Goal: Information Seeking & Learning: Learn about a topic

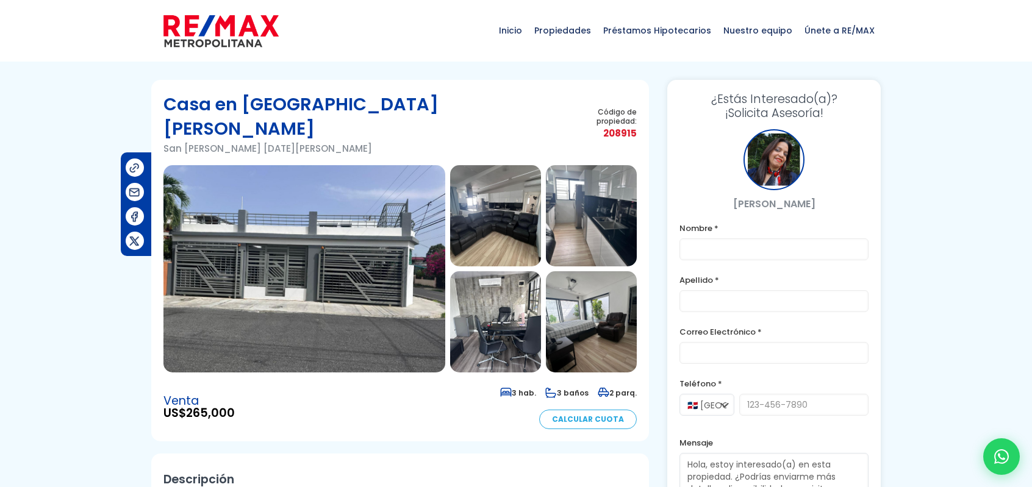
click at [343, 202] on img at bounding box center [304, 268] width 282 height 207
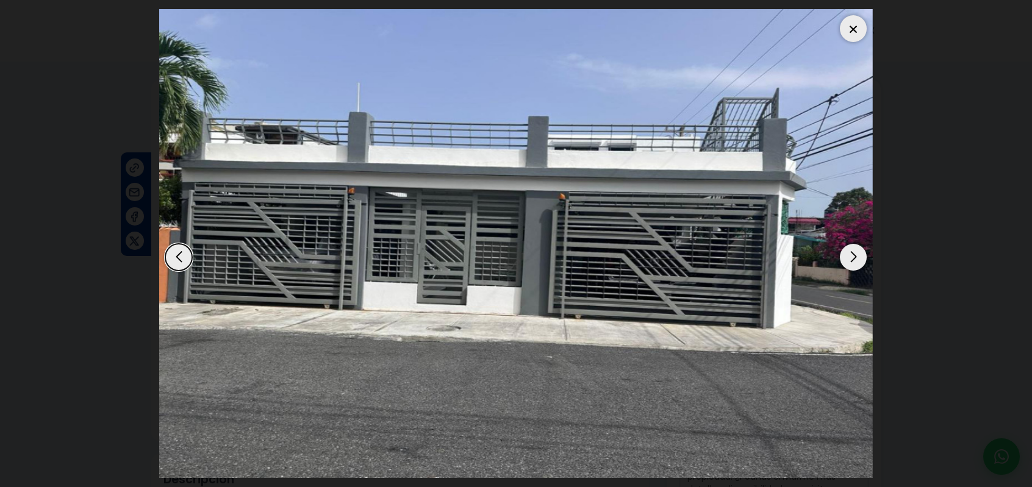
click at [882, 102] on dialog at bounding box center [516, 243] width 732 height 487
click at [882, 176] on dialog at bounding box center [516, 243] width 732 height 487
click at [854, 24] on div at bounding box center [853, 28] width 27 height 27
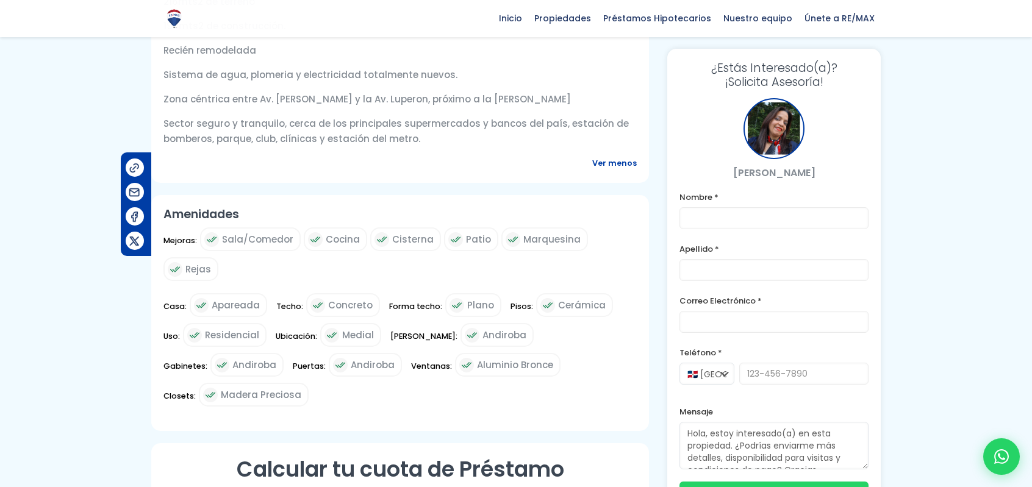
scroll to position [909, 0]
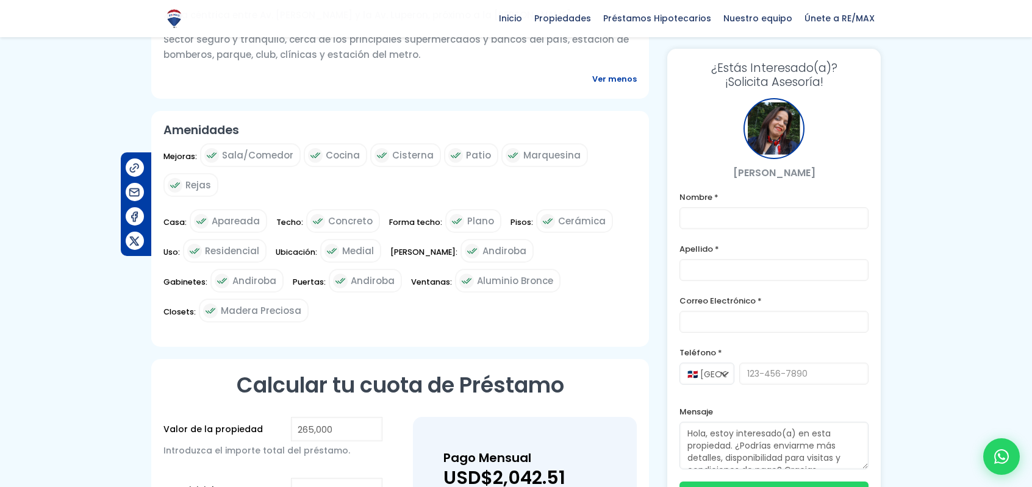
drag, startPoint x: 163, startPoint y: 148, endPoint x: 591, endPoint y: 238, distance: 437.4
copy article "Lorem IP$ 051,089 6 dol. 3 sitam 9 cons. Adipisci Elits Doeiusmodte Incidid utl…"
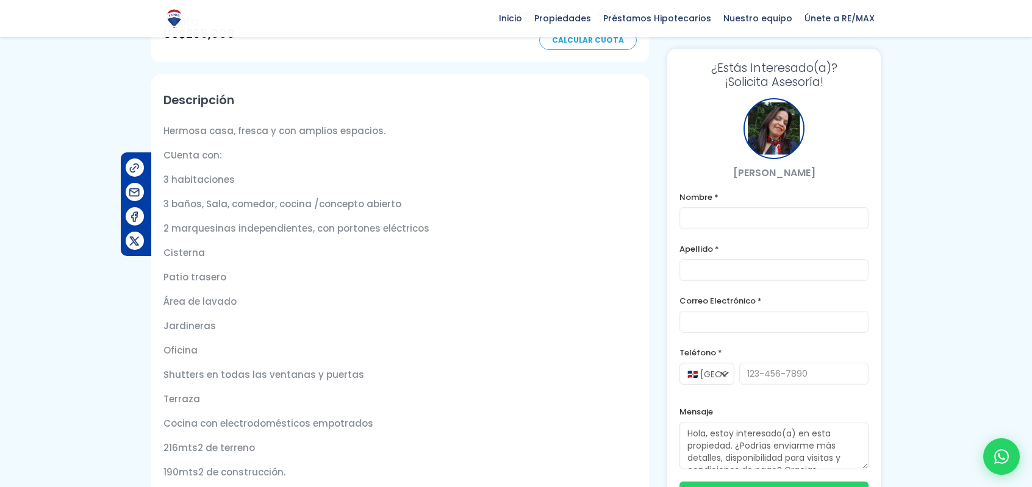
scroll to position [0, 0]
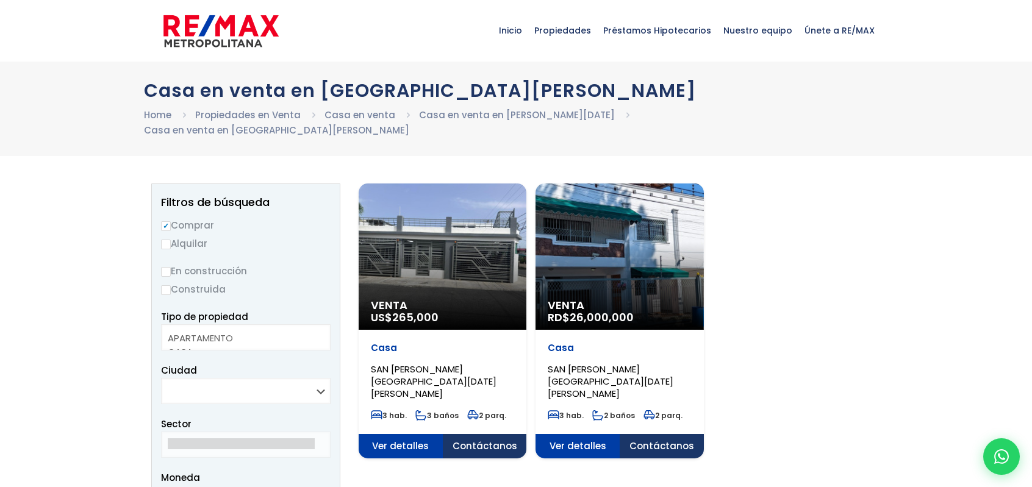
select select
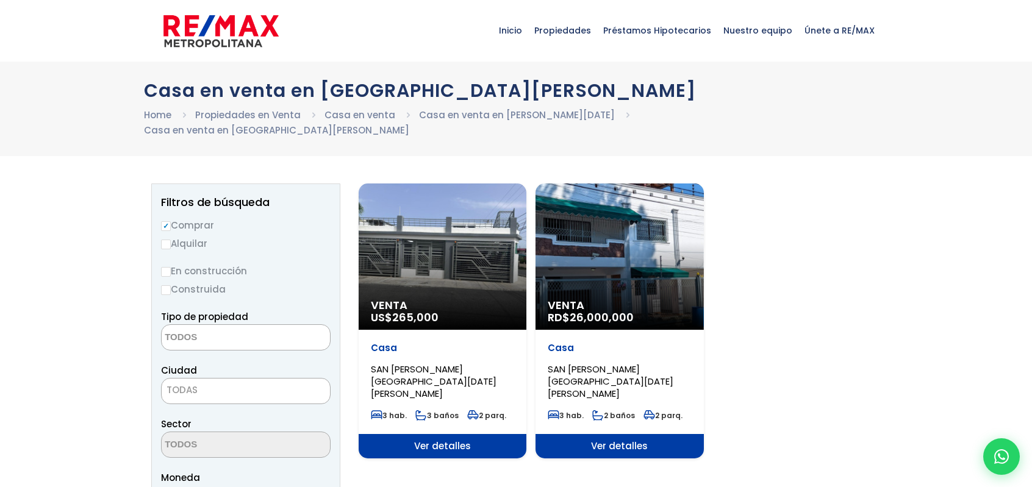
click at [526, 255] on div "Venta RD$ 26,000,000" at bounding box center [443, 257] width 168 height 146
click at [526, 219] on div "Venta RD$ 26,000,000" at bounding box center [443, 257] width 168 height 146
click at [526, 240] on div "Venta RD$ 26,000,000" at bounding box center [443, 257] width 168 height 146
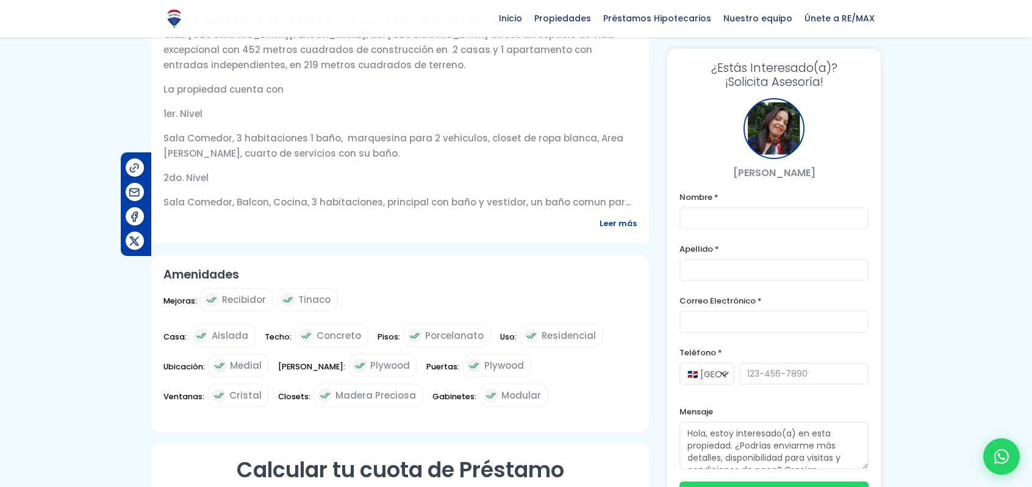
scroll to position [488, 0]
click at [618, 215] on span "Leer más" at bounding box center [617, 222] width 37 height 15
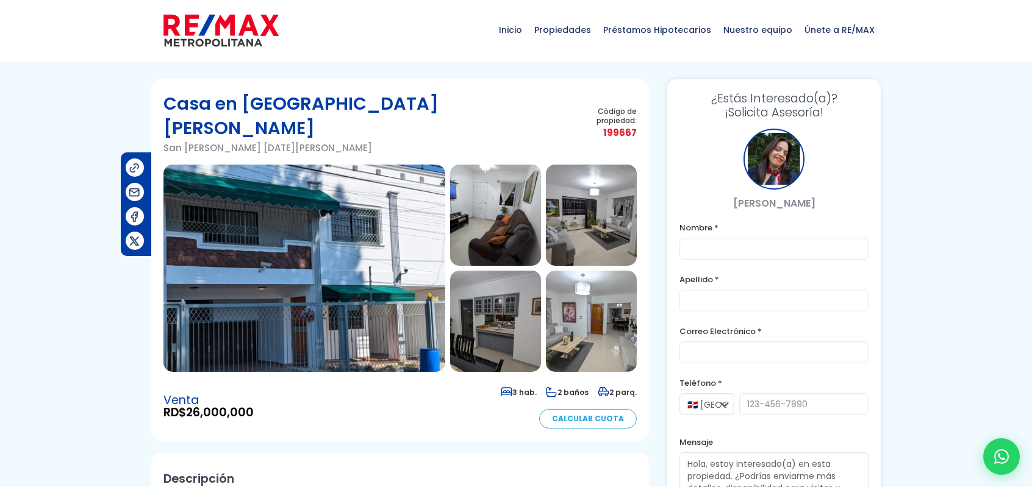
scroll to position [0, 0]
click at [299, 230] on img at bounding box center [304, 268] width 282 height 207
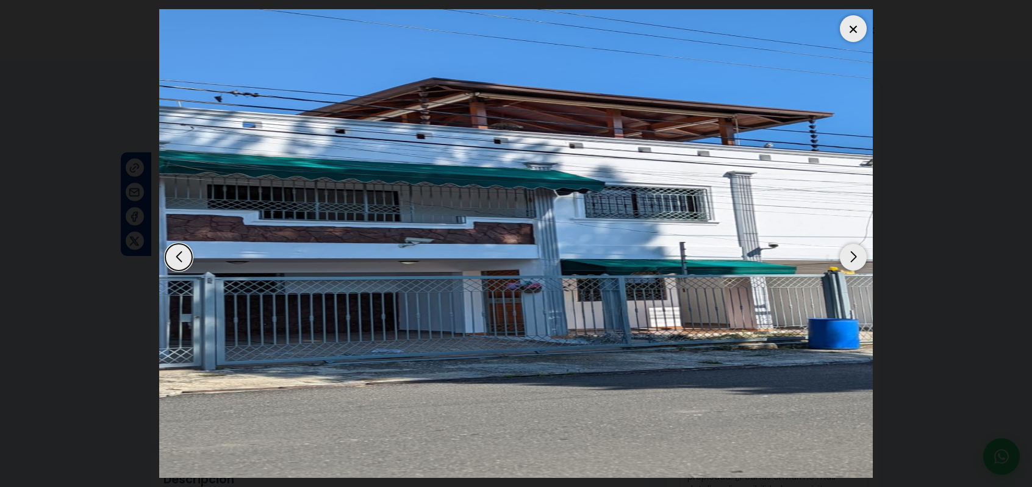
click at [848, 258] on div "Next slide" at bounding box center [853, 257] width 27 height 27
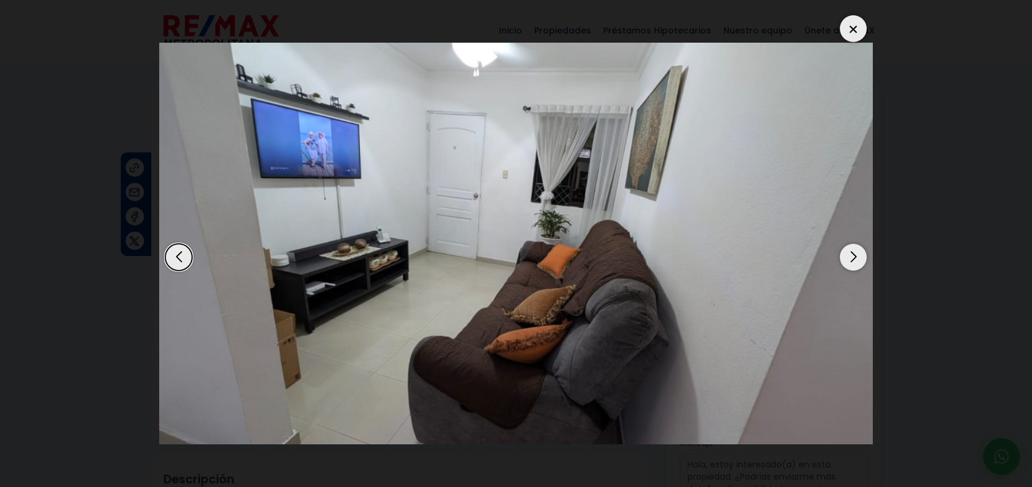
click at [848, 258] on div "Next slide" at bounding box center [853, 257] width 27 height 27
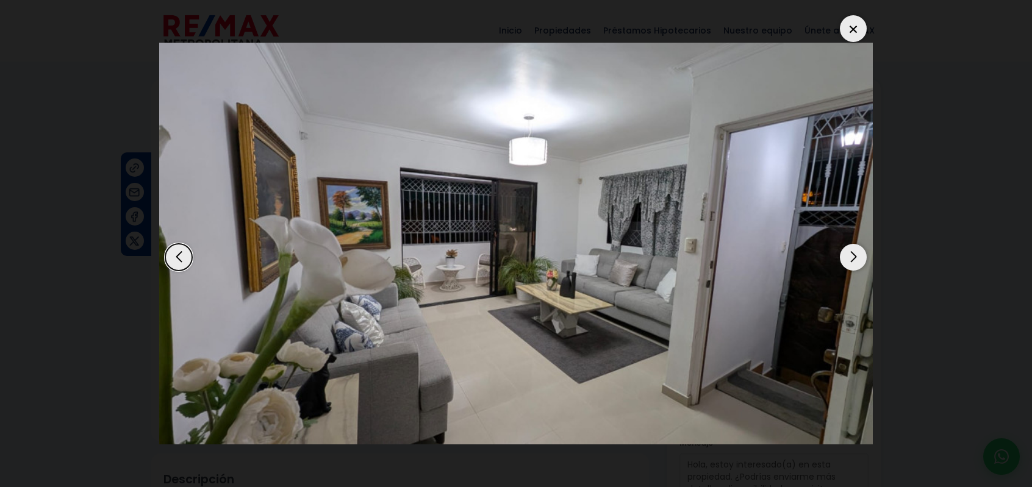
click at [848, 258] on div "Next slide" at bounding box center [853, 257] width 27 height 27
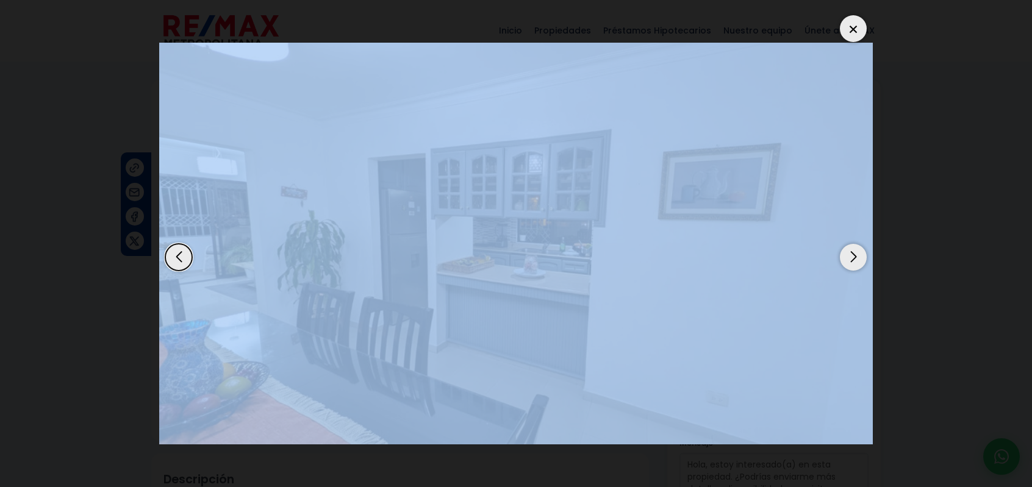
click at [848, 258] on div "Next slide" at bounding box center [853, 257] width 27 height 27
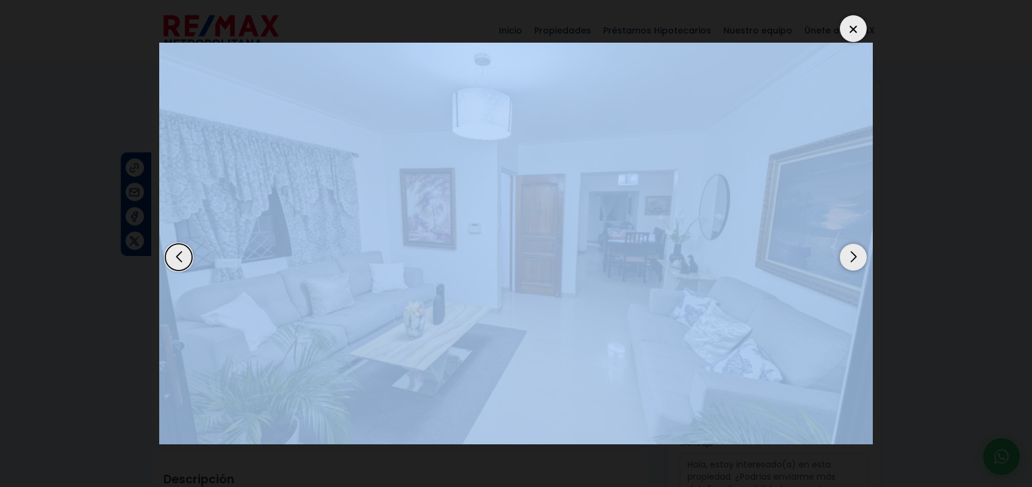
click at [848, 258] on div "Next slide" at bounding box center [853, 257] width 27 height 27
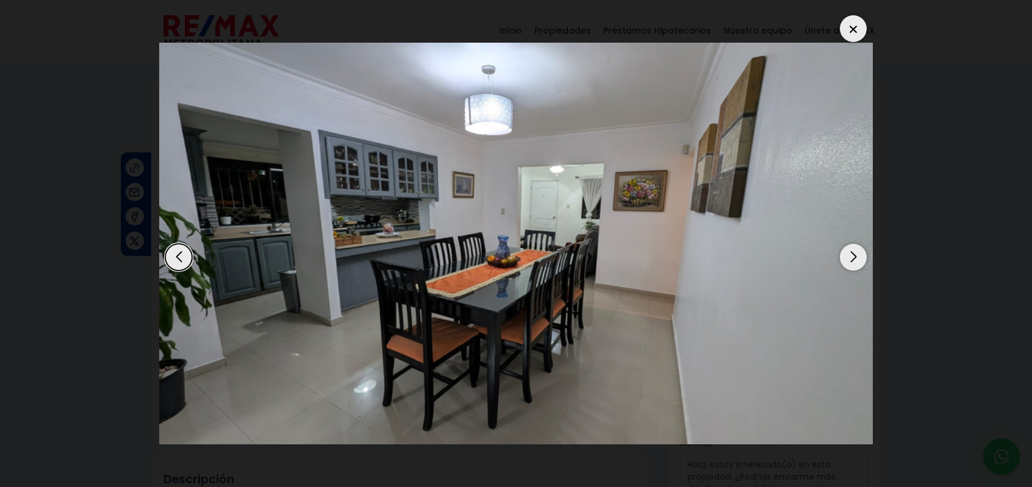
click at [862, 24] on div at bounding box center [853, 28] width 27 height 27
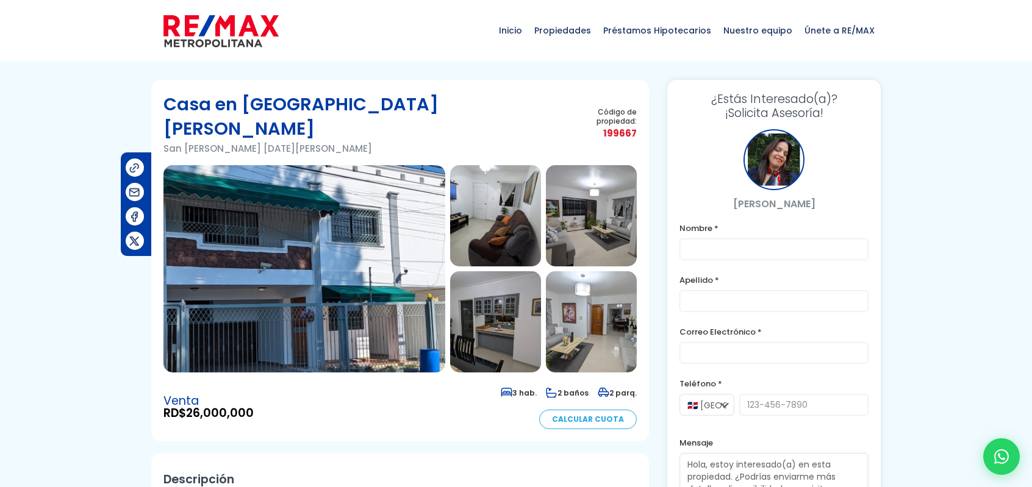
click at [327, 232] on img at bounding box center [304, 268] width 282 height 207
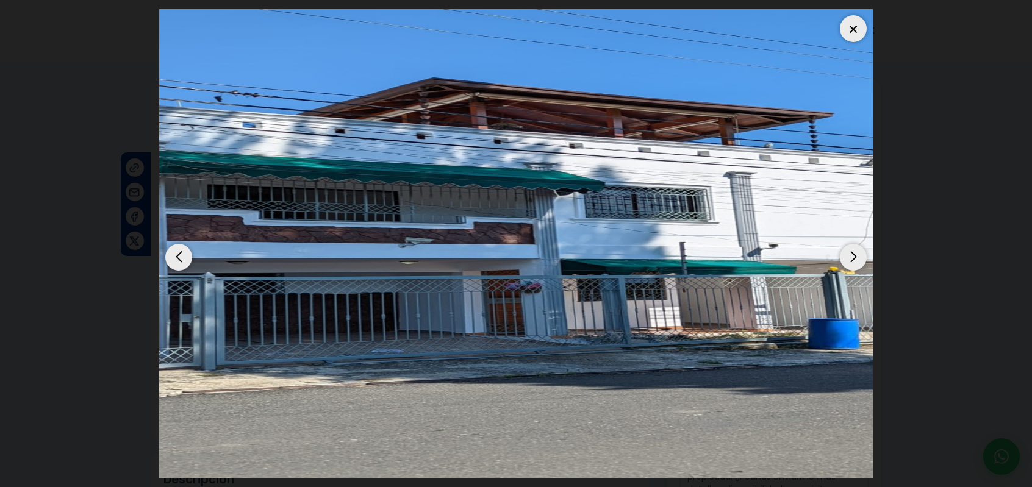
click at [535, 309] on img "1 / 12" at bounding box center [515, 243] width 713 height 469
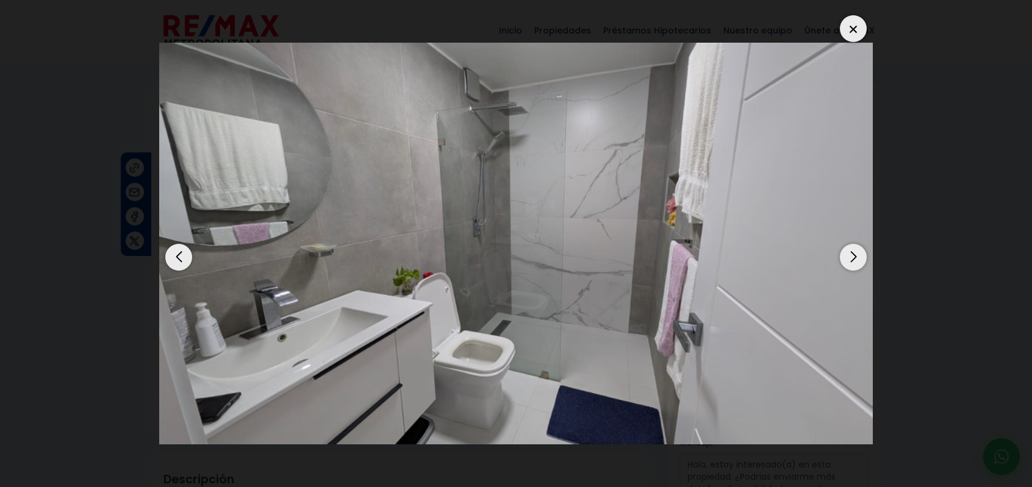
click at [882, 234] on dialog at bounding box center [516, 243] width 732 height 487
click at [860, 29] on div at bounding box center [853, 28] width 27 height 27
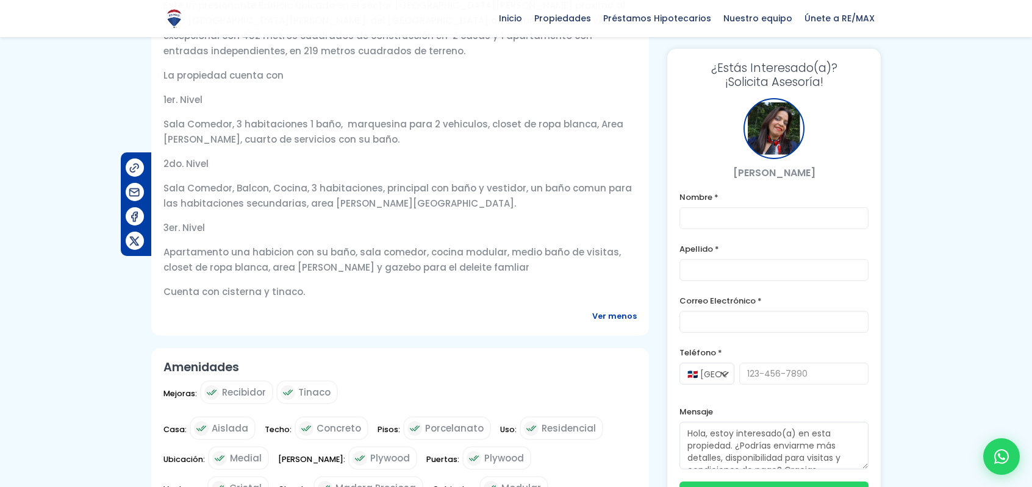
scroll to position [505, 0]
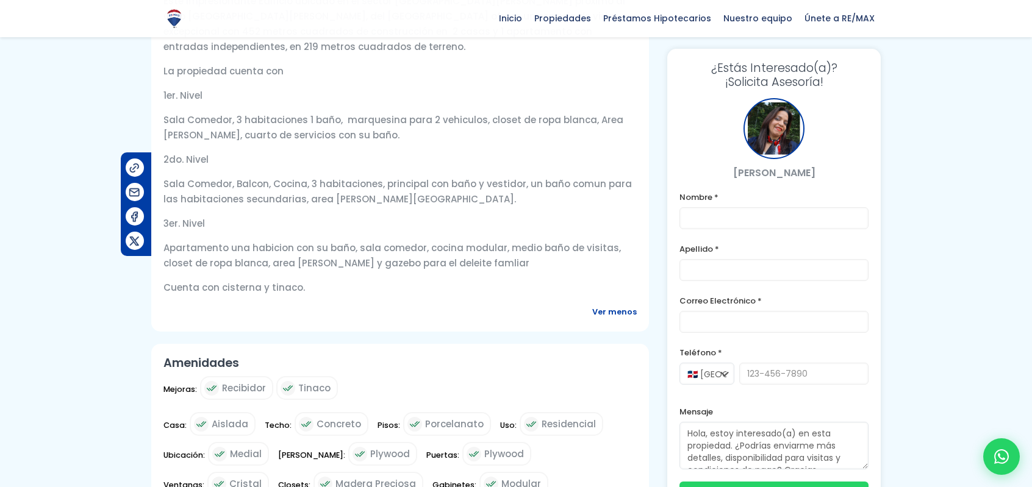
drag, startPoint x: 161, startPoint y: 144, endPoint x: 551, endPoint y: 440, distance: 490.0
click at [551, 440] on article "Casa en San Geronimo San Geronimo, Santo Domingo De Guzmán Código de propiedad:…" at bounding box center [400, 196] width 498 height 1452
copy article "Venta RD$ 26,000,000 3 hab. 2 baños 2 parq. Calcular Cuota Descripción Este imp…"
drag, startPoint x: 996, startPoint y: 292, endPoint x: 988, endPoint y: 282, distance: 13.4
click at [996, 293] on div at bounding box center [516, 260] width 1032 height 1373
